Goal: Task Accomplishment & Management: Complete application form

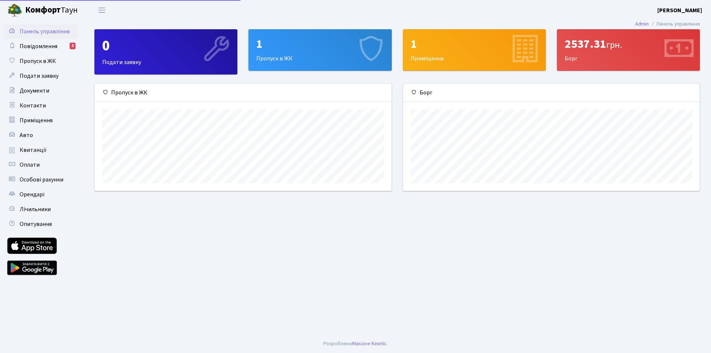
scroll to position [107, 296]
click at [39, 59] on span "Пропуск в ЖК" at bounding box center [38, 61] width 36 height 8
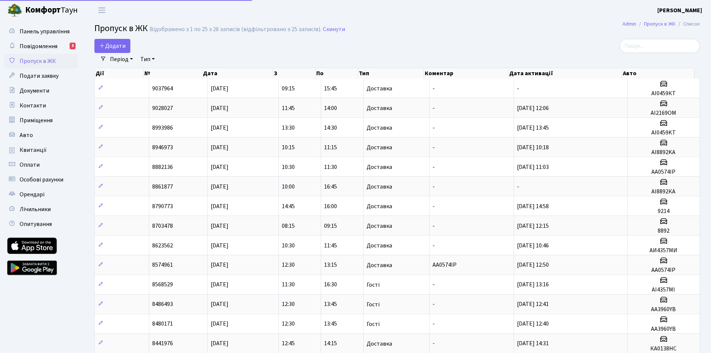
select select "25"
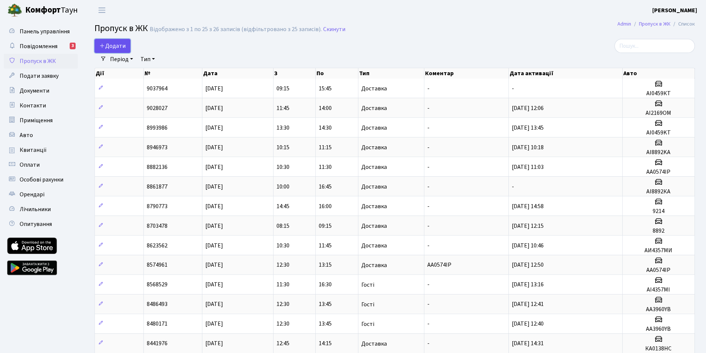
click at [114, 48] on span "Додати" at bounding box center [112, 46] width 26 height 8
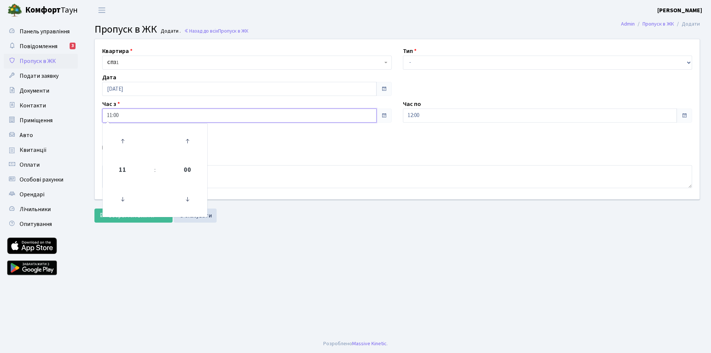
click at [133, 117] on input "11:00" at bounding box center [239, 116] width 274 height 14
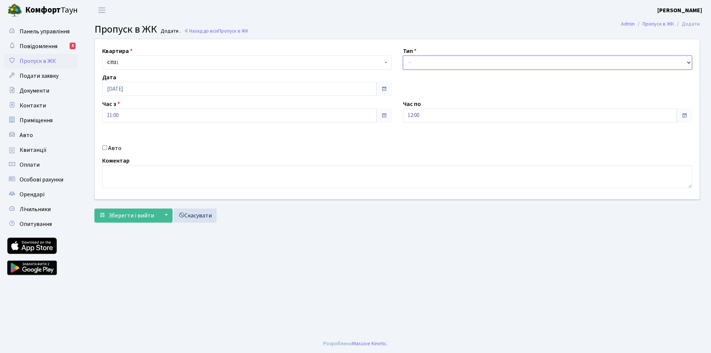
click at [688, 62] on select "- Доставка Таксі Гості Сервіс" at bounding box center [548, 63] width 290 height 14
select select "1"
click at [403, 56] on select "- Доставка Таксі Гості Сервіс" at bounding box center [548, 63] width 290 height 14
click at [105, 148] on input "Авто" at bounding box center [104, 147] width 5 height 5
checkbox input "true"
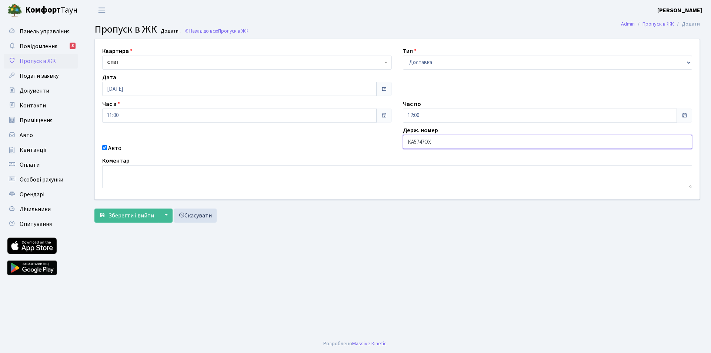
type input "КА5747ОХ"
click at [685, 113] on span at bounding box center [685, 116] width 6 height 6
click at [684, 114] on span at bounding box center [685, 116] width 6 height 6
click at [131, 213] on span "Зберегти і вийти" at bounding box center [132, 216] width 46 height 8
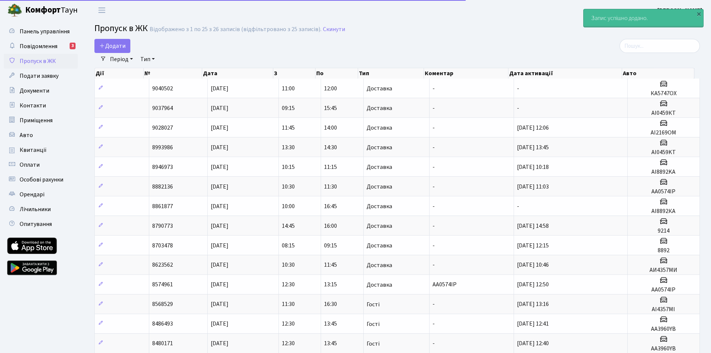
select select "25"
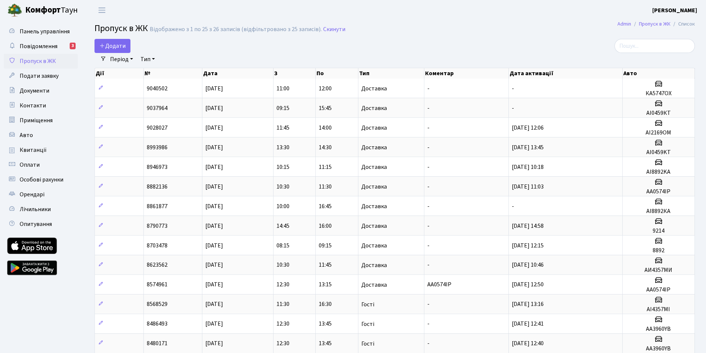
click at [38, 59] on span "Пропуск в ЖК" at bounding box center [38, 61] width 36 height 8
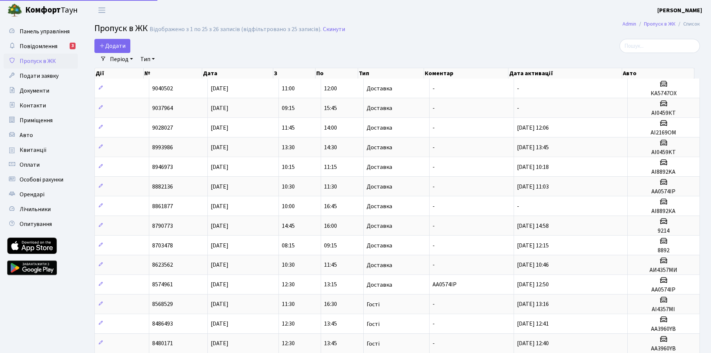
select select "25"
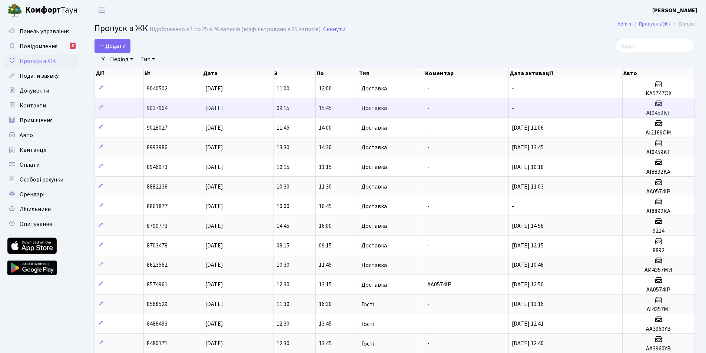
click at [658, 110] on h5 "АІ0459КТ" at bounding box center [658, 113] width 66 height 7
click at [659, 110] on h5 "АІ0459КТ" at bounding box center [658, 113] width 66 height 7
click at [659, 103] on icon at bounding box center [658, 103] width 9 height 9
click at [660, 104] on icon at bounding box center [658, 103] width 9 height 9
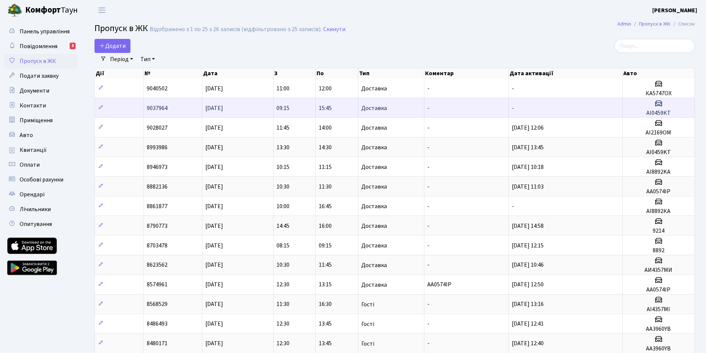
click at [660, 106] on icon at bounding box center [658, 103] width 9 height 9
click at [661, 105] on icon at bounding box center [658, 103] width 9 height 9
click at [661, 104] on icon at bounding box center [658, 103] width 9 height 9
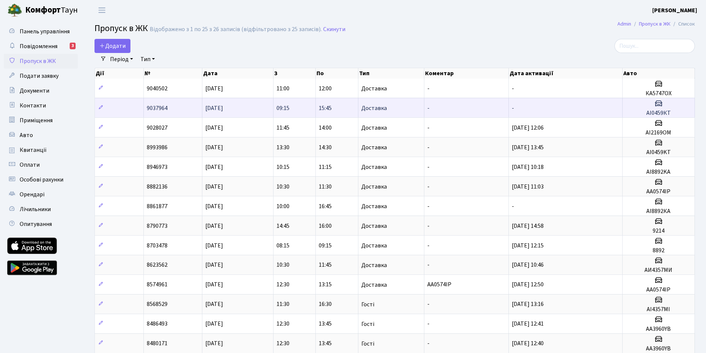
click at [660, 104] on icon at bounding box center [658, 103] width 9 height 9
click at [660, 103] on icon at bounding box center [658, 103] width 9 height 9
click at [660, 105] on icon at bounding box center [658, 103] width 9 height 9
click at [660, 104] on icon at bounding box center [658, 103] width 9 height 9
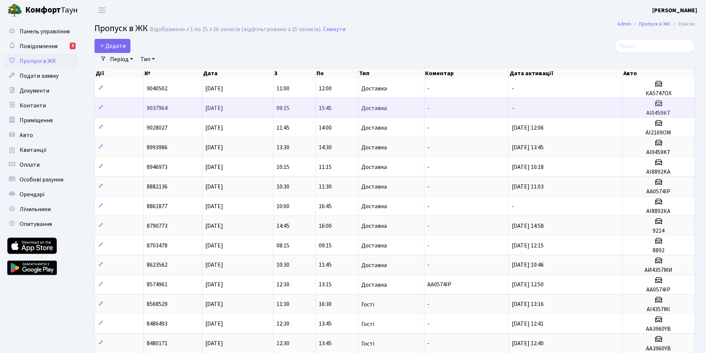
click at [660, 106] on icon at bounding box center [658, 103] width 9 height 9
